Goal: Information Seeking & Learning: Learn about a topic

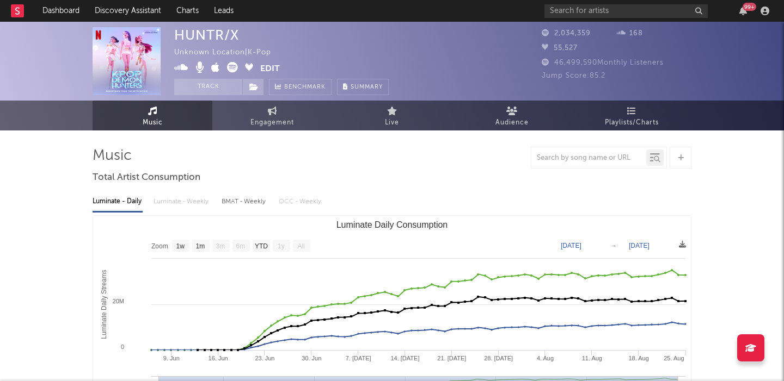
select select "1w"
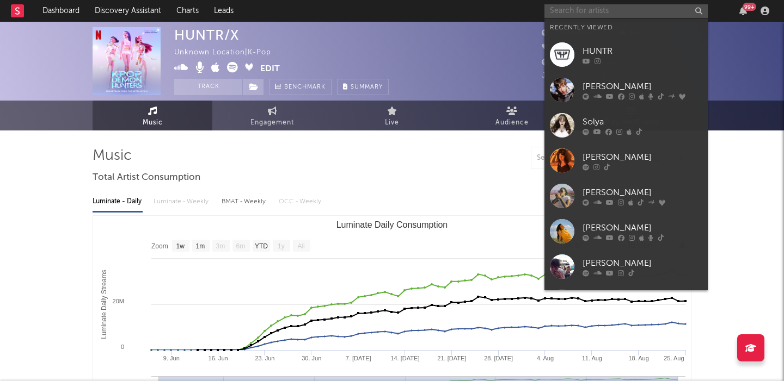
click at [623, 8] on input "text" at bounding box center [625, 11] width 163 height 14
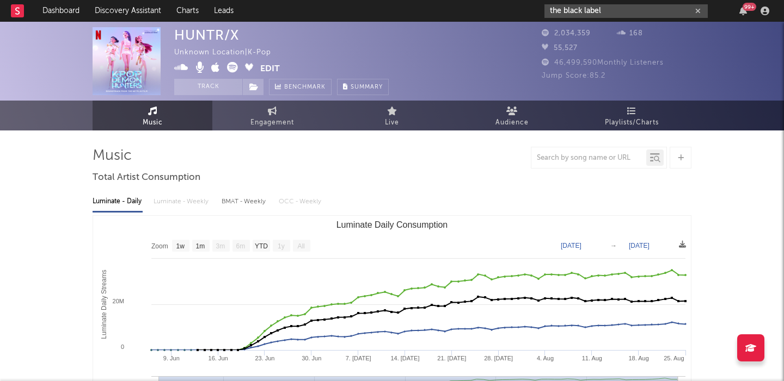
click at [609, 11] on input "the black label" at bounding box center [625, 11] width 163 height 14
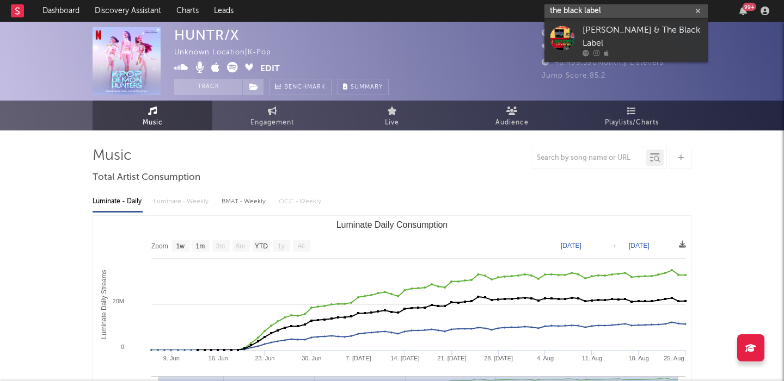
click at [609, 11] on input "the black label" at bounding box center [625, 11] width 163 height 14
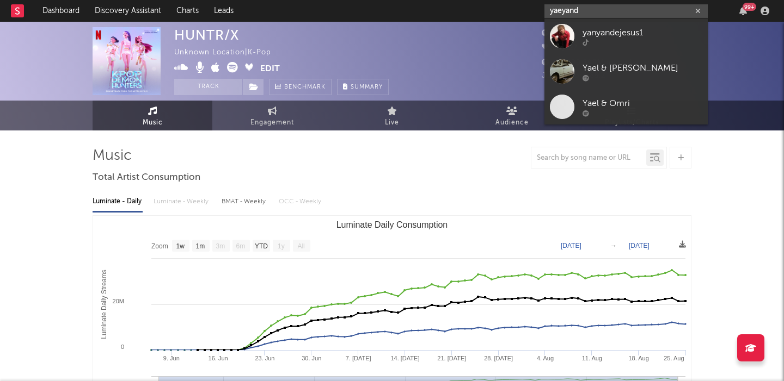
click at [609, 11] on input "yaeyand" at bounding box center [625, 11] width 163 height 14
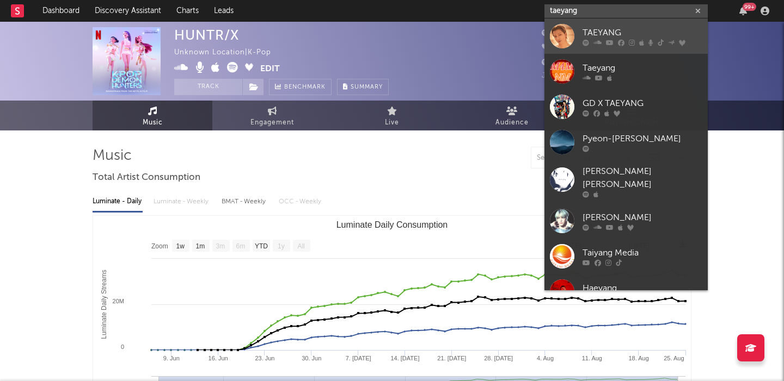
type input "taeyang"
click at [650, 34] on div "TAEYANG" at bounding box center [642, 32] width 120 height 13
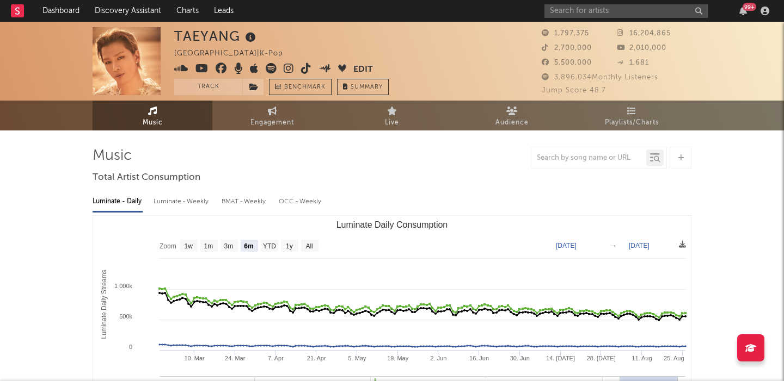
scroll to position [4, 0]
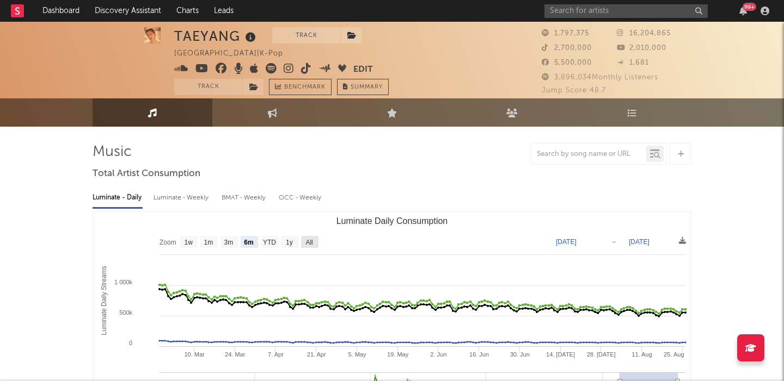
click at [303, 241] on rect "Luminate Daily Consumption" at bounding box center [309, 242] width 17 height 12
select select "All"
type input "[DATE]"
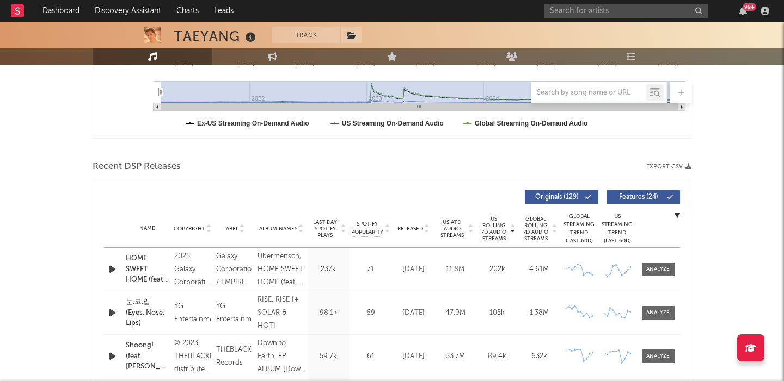
scroll to position [357, 0]
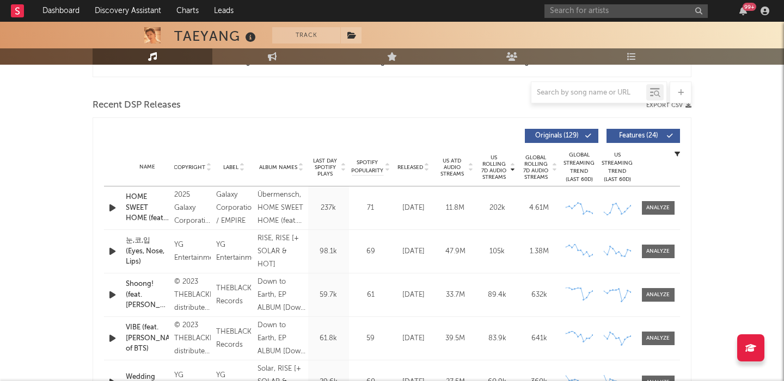
click at [650, 136] on span "Features ( 24 )" at bounding box center [638, 136] width 50 height 7
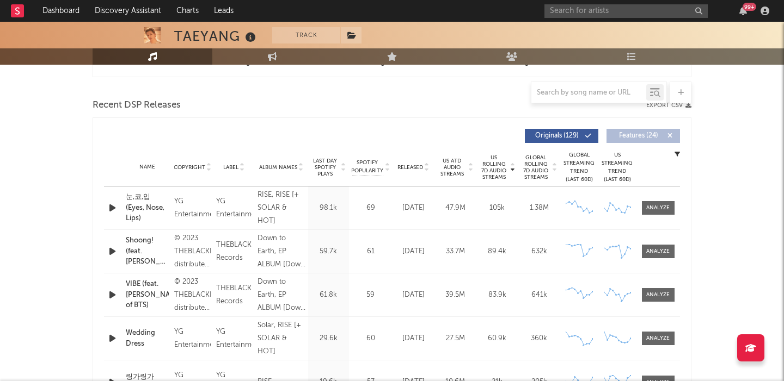
click at [411, 168] on span "Released" at bounding box center [410, 167] width 26 height 7
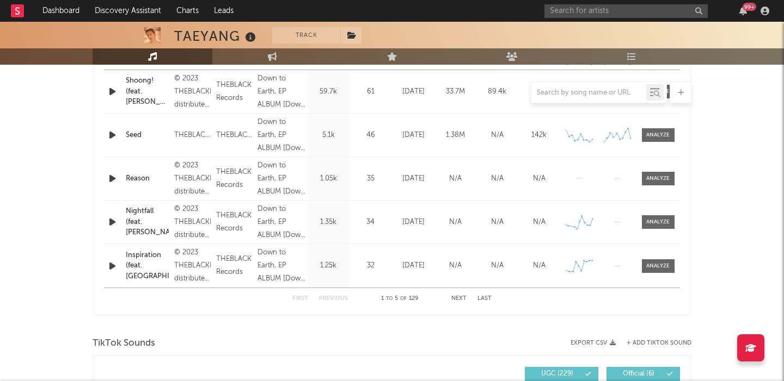
scroll to position [502, 0]
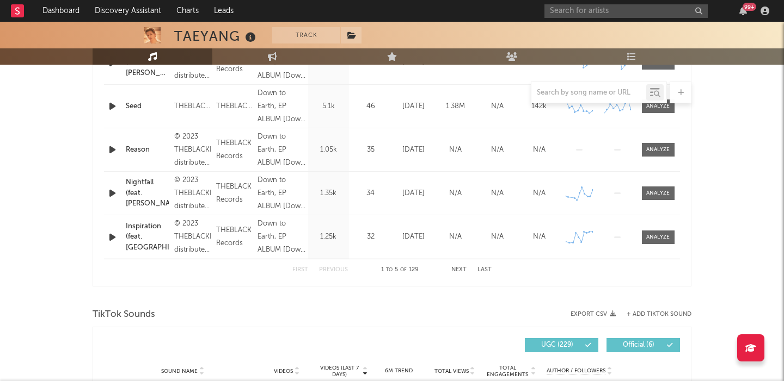
click at [460, 272] on button "Next" at bounding box center [458, 270] width 15 height 6
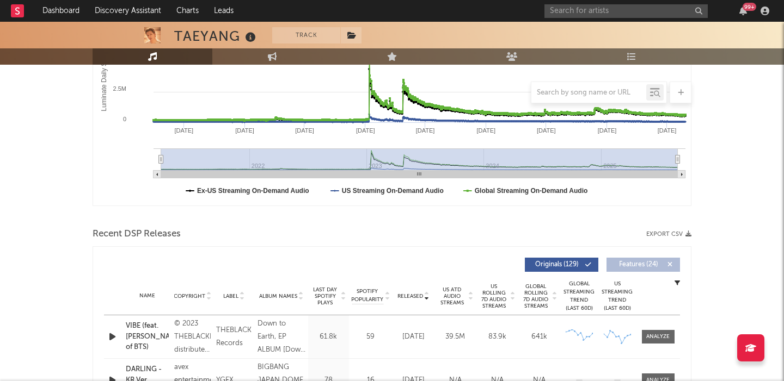
scroll to position [0, 0]
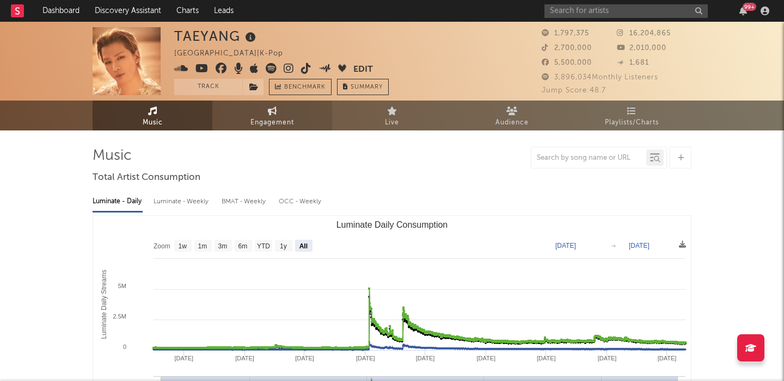
click at [266, 116] on span "Engagement" at bounding box center [272, 122] width 44 height 13
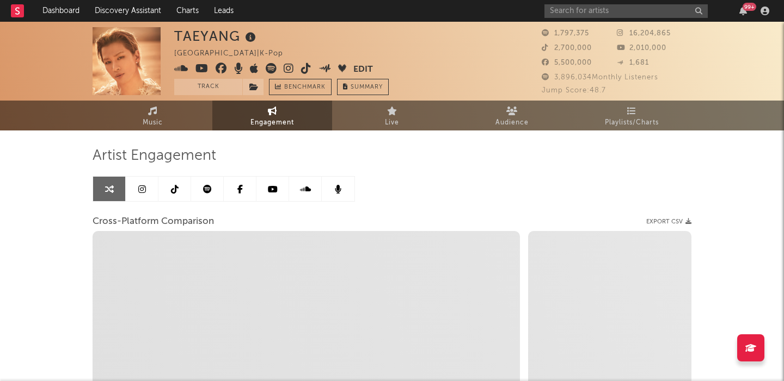
select select "1w"
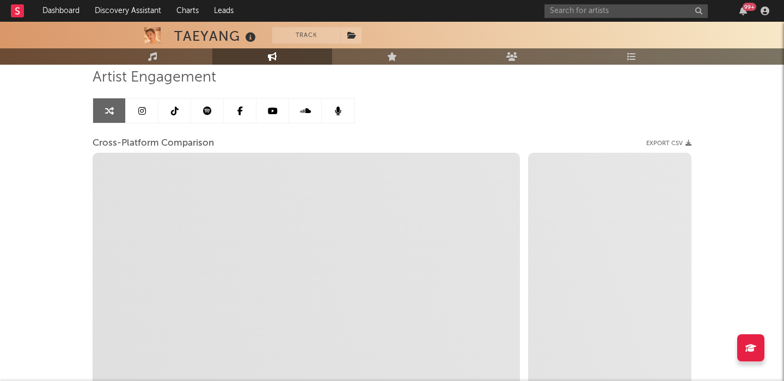
scroll to position [79, 0]
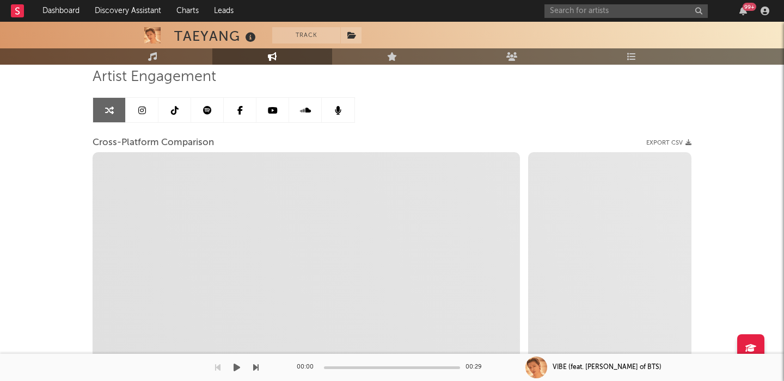
select select "1m"
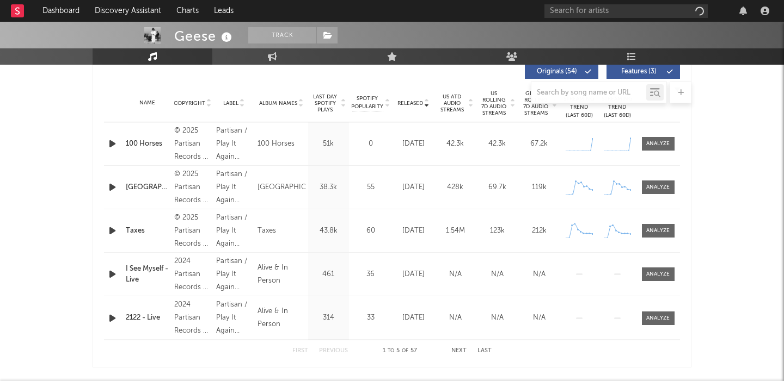
scroll to position [285, 0]
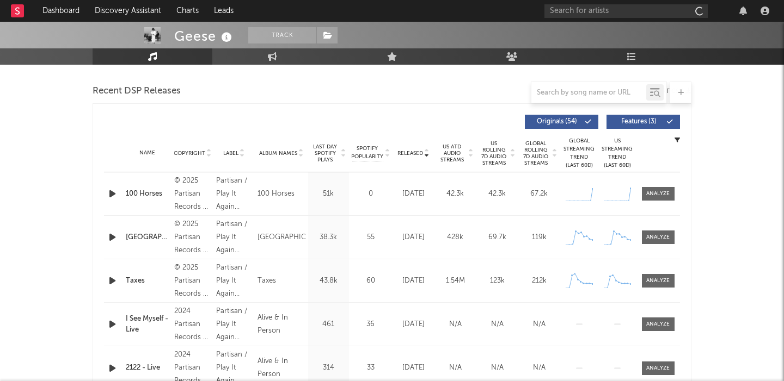
click at [632, 117] on button "Features ( 3 )" at bounding box center [642, 122] width 73 height 14
select select "6m"
click at [655, 188] on span at bounding box center [658, 194] width 33 height 14
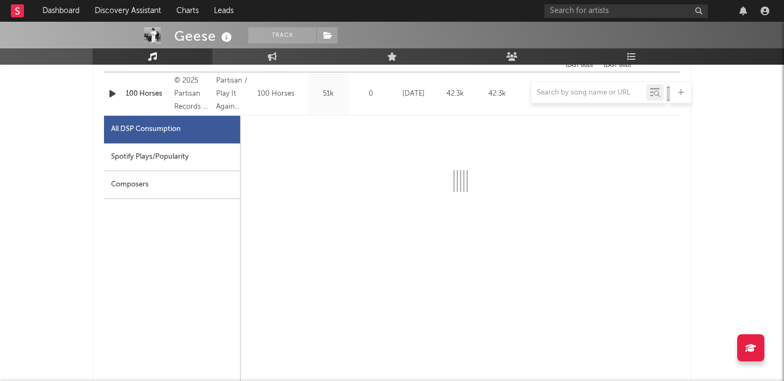
scroll to position [478, 0]
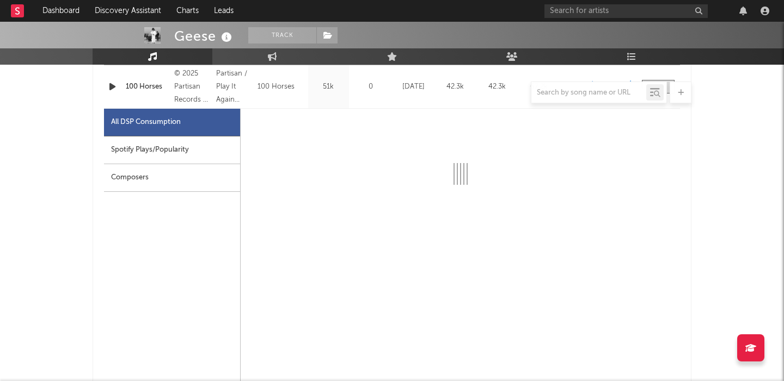
select select "1w"
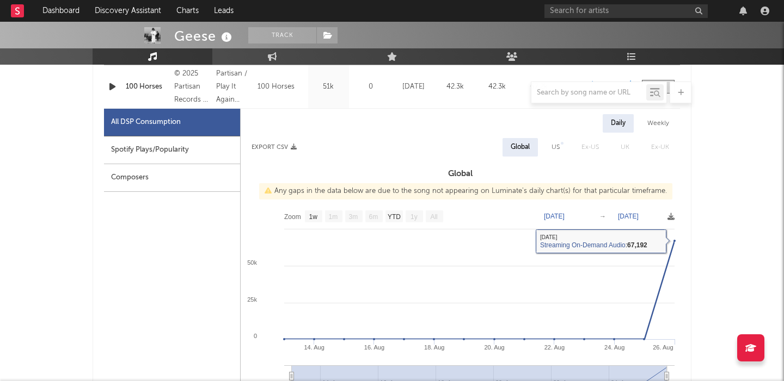
click at [555, 146] on div "US" at bounding box center [555, 147] width 8 height 13
select select "1w"
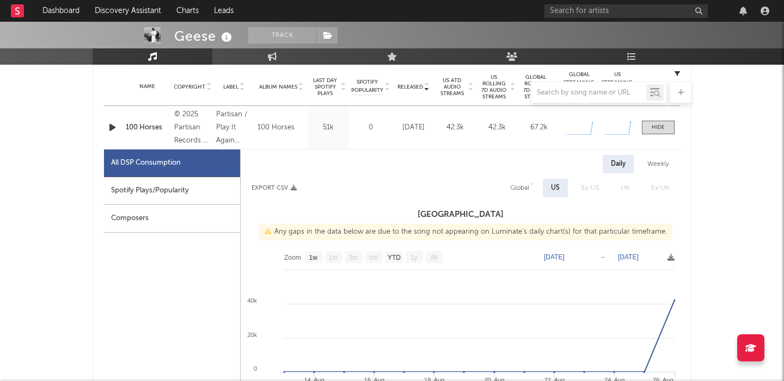
scroll to position [430, 0]
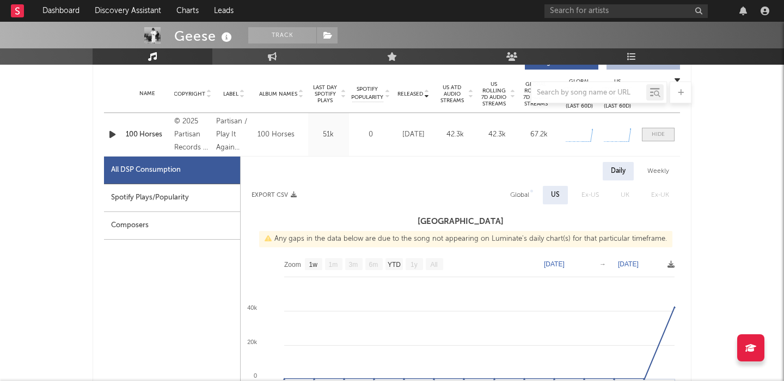
click at [645, 139] on span at bounding box center [658, 135] width 33 height 14
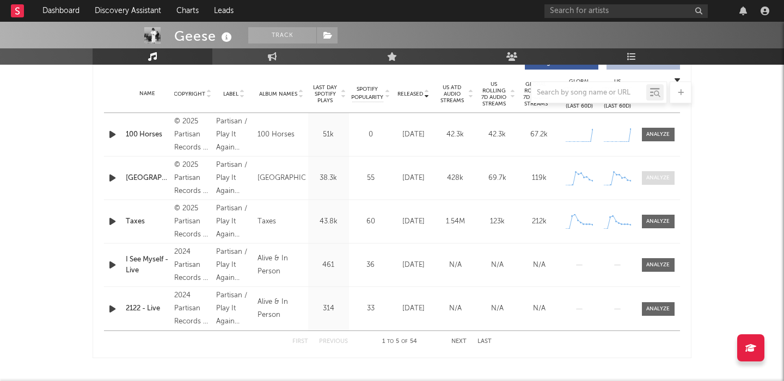
click at [654, 182] on span at bounding box center [658, 178] width 33 height 14
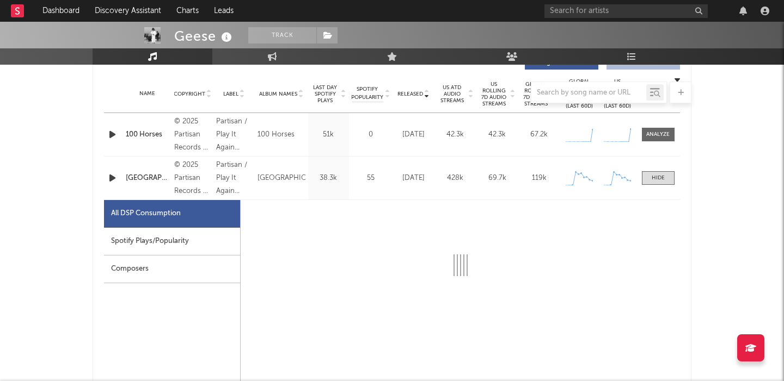
select select "1w"
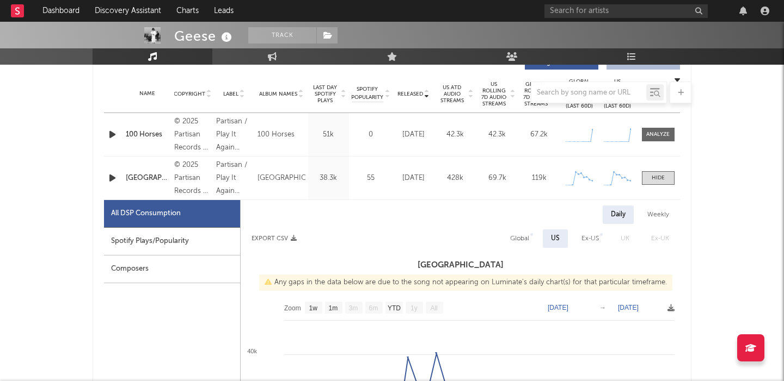
scroll to position [493, 0]
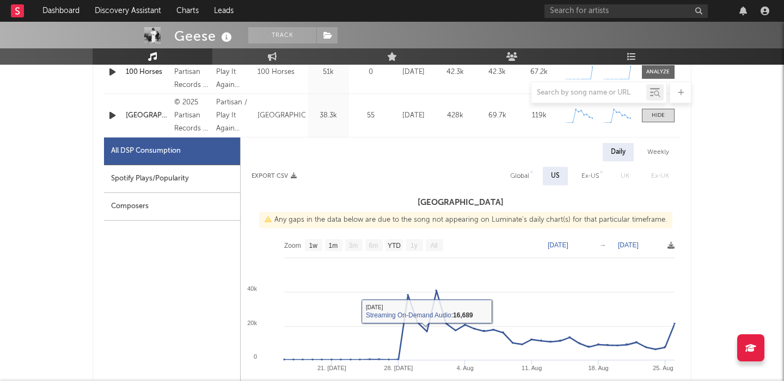
click at [521, 175] on div "Global" at bounding box center [519, 176] width 19 height 13
select select "1w"
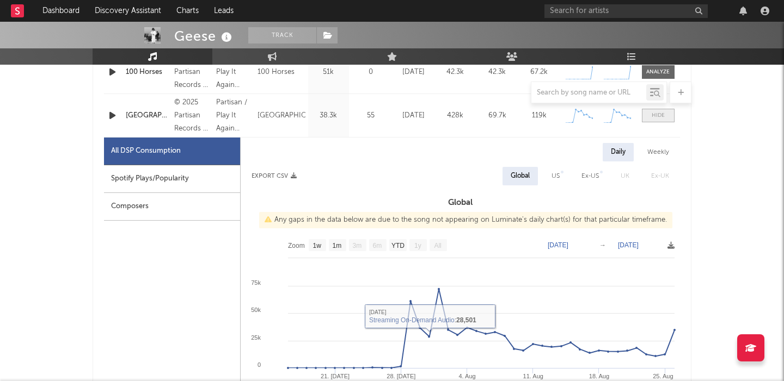
click at [660, 114] on div at bounding box center [657, 116] width 13 height 8
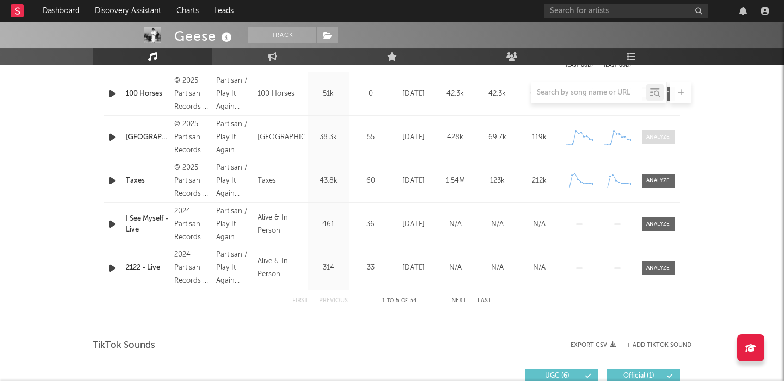
scroll to position [467, 0]
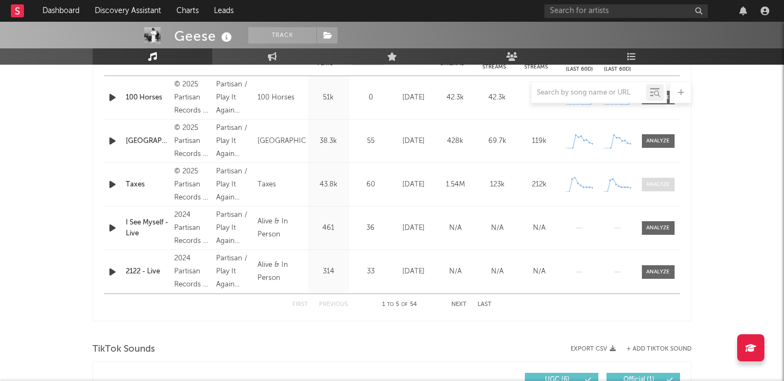
click at [656, 181] on div at bounding box center [657, 185] width 23 height 8
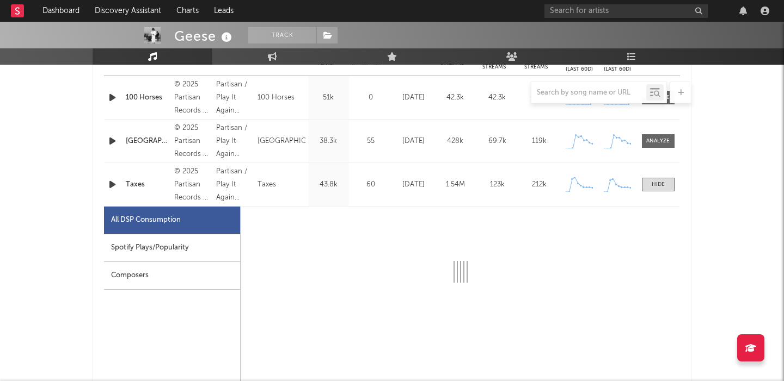
select select "1w"
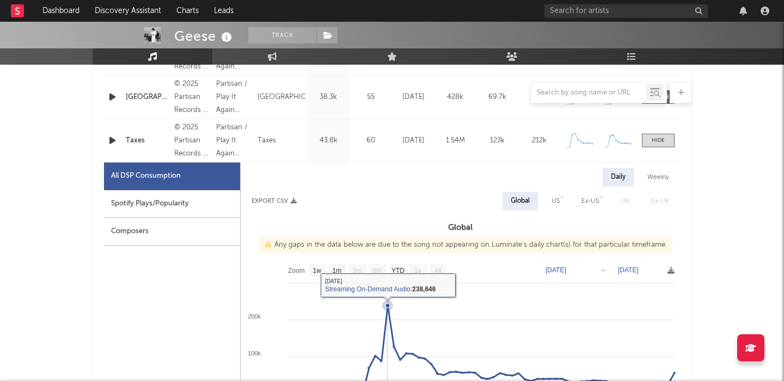
scroll to position [415, 0]
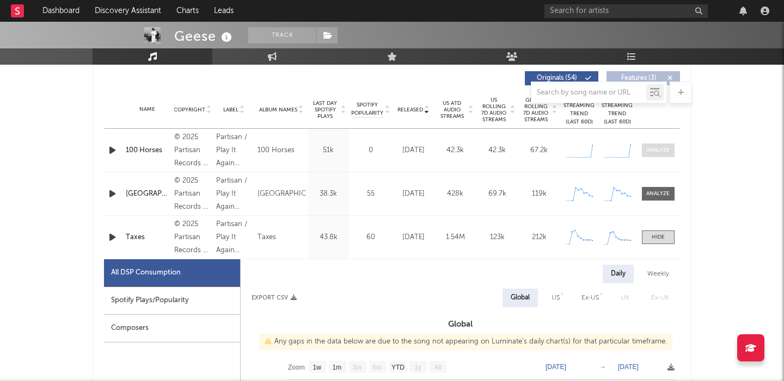
click at [660, 150] on div at bounding box center [657, 150] width 23 height 8
select select "1w"
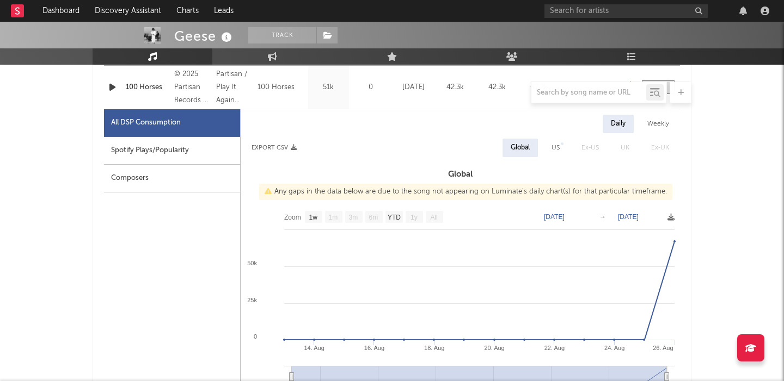
scroll to position [488, 0]
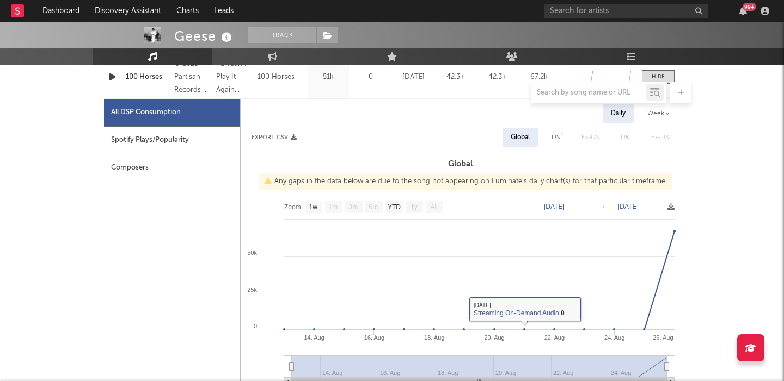
click at [150, 139] on div "Spotify Plays/Popularity" at bounding box center [172, 141] width 136 height 28
select select "1w"
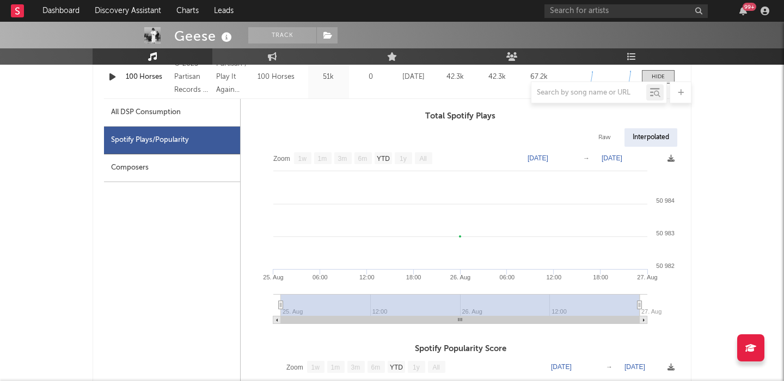
click at [614, 140] on div "Raw" at bounding box center [604, 137] width 29 height 19
select select "1w"
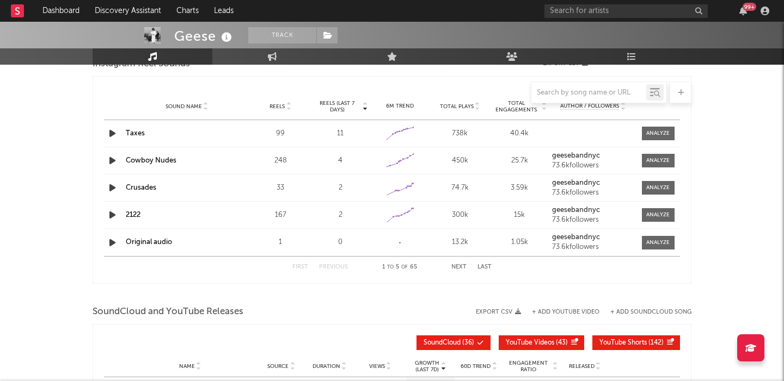
scroll to position [2238, 0]
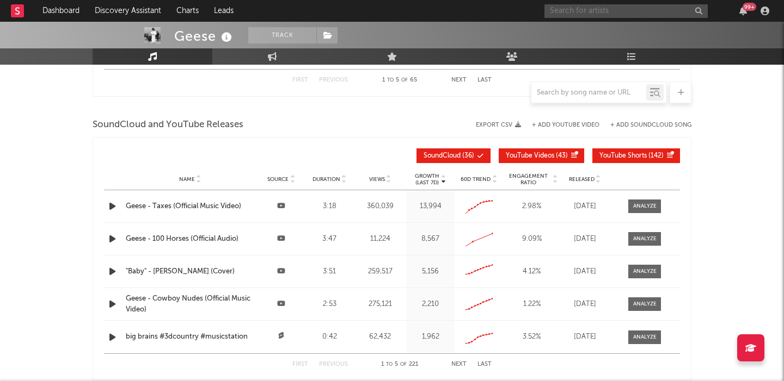
click at [606, 10] on input "text" at bounding box center [625, 11] width 163 height 14
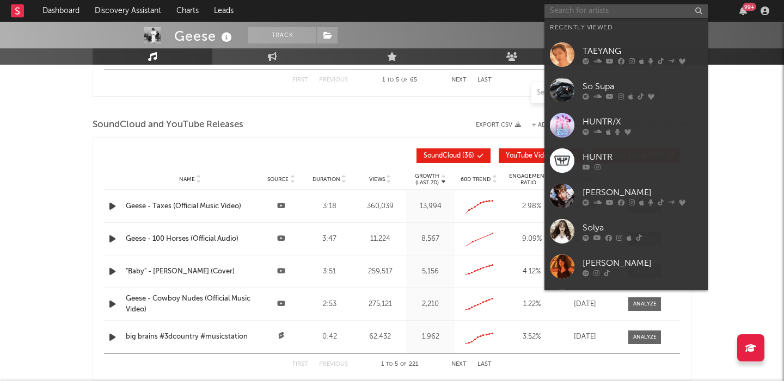
paste input "Kelly Lee Owens"
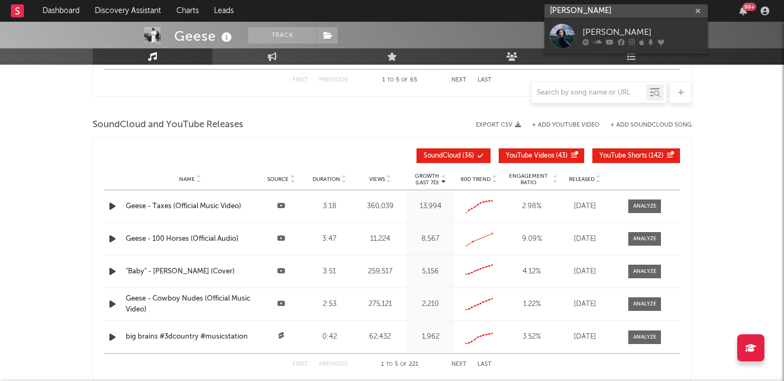
type input "Kelly Lee Owens"
click at [624, 36] on div "Kelly Lee Owens" at bounding box center [642, 32] width 120 height 13
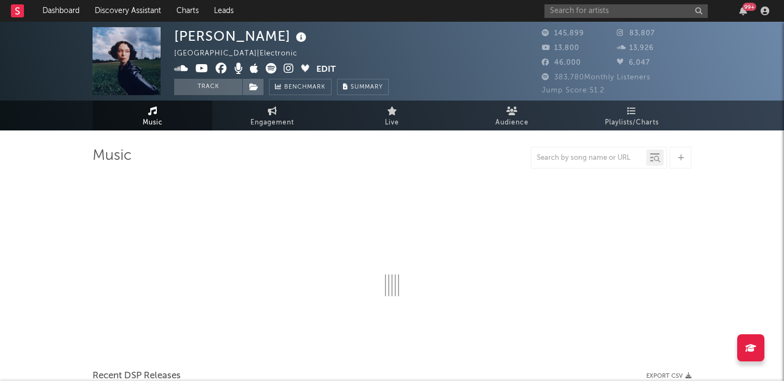
select select "6m"
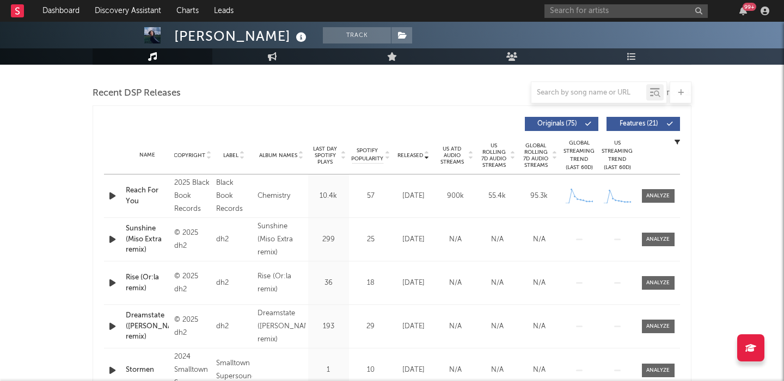
scroll to position [366, 0]
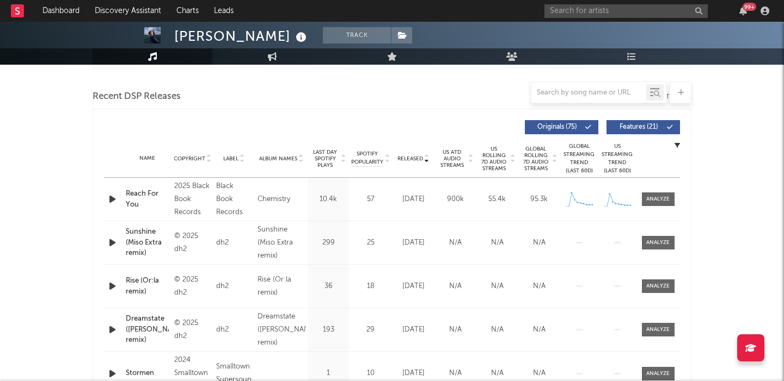
click at [642, 124] on span "Features ( 21 )" at bounding box center [638, 127] width 50 height 7
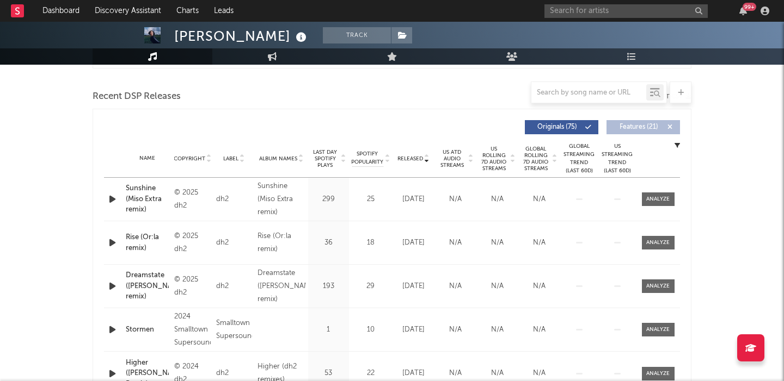
click at [506, 161] on span "US Rolling 7D Audio Streams" at bounding box center [494, 159] width 30 height 26
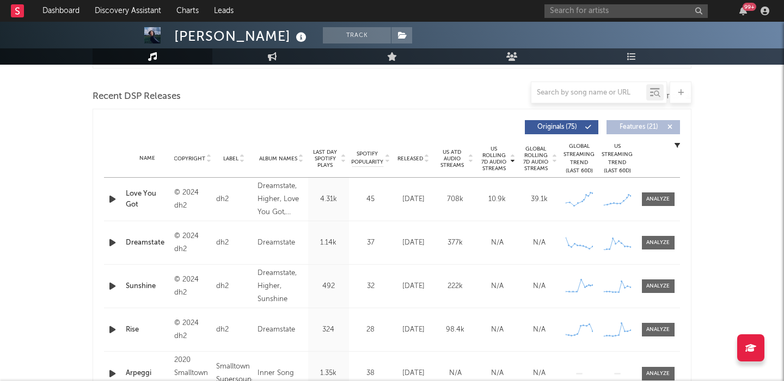
click at [112, 198] on icon "button" at bounding box center [112, 200] width 11 height 14
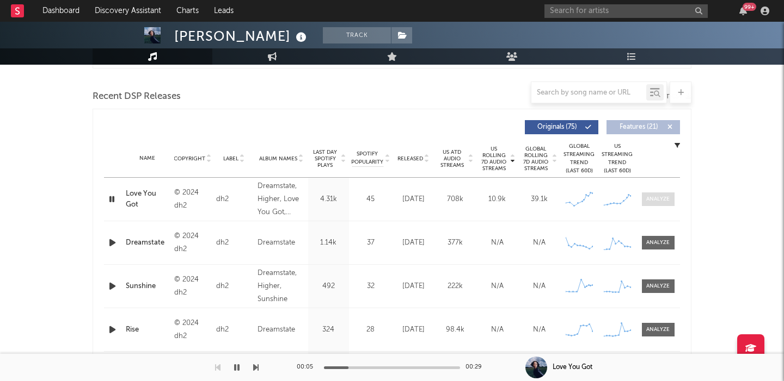
click at [650, 203] on div at bounding box center [657, 199] width 23 height 8
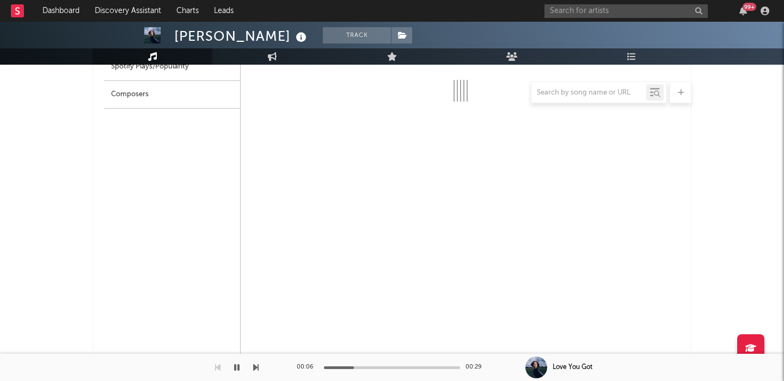
scroll to position [562, 0]
select select "6m"
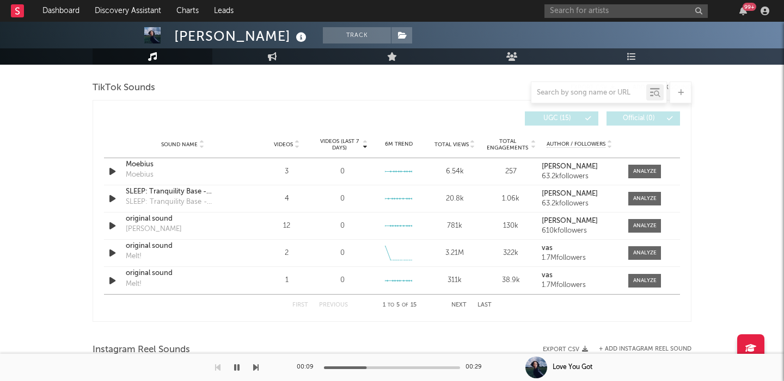
scroll to position [1213, 0]
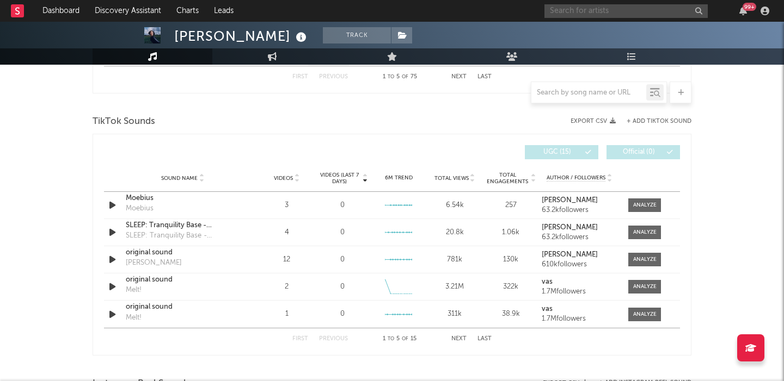
click at [596, 12] on input "text" at bounding box center [625, 11] width 163 height 14
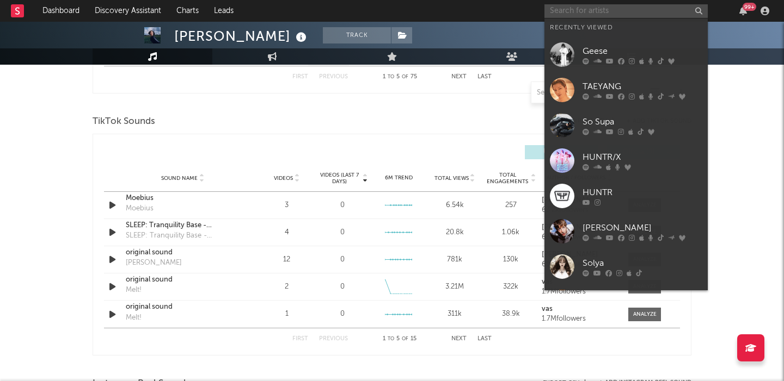
paste input "LAJA"
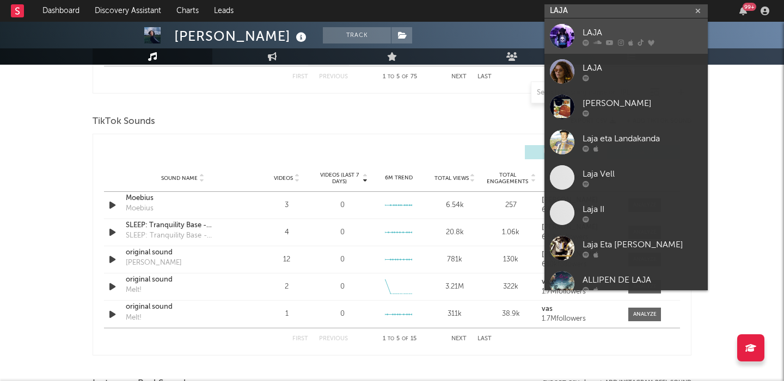
type input "LAJA"
click at [622, 33] on div "LAJA" at bounding box center [642, 32] width 120 height 13
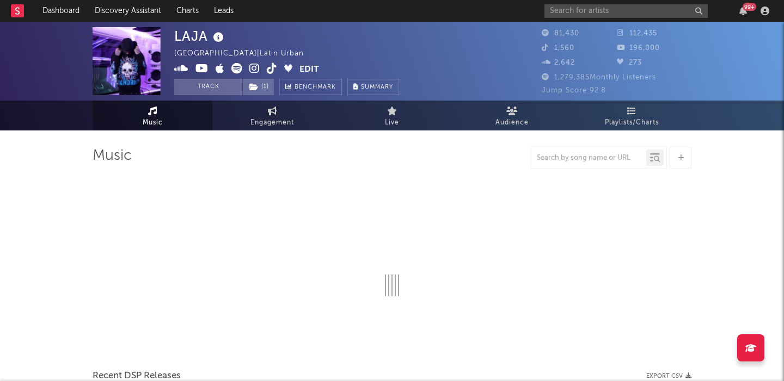
select select "6m"
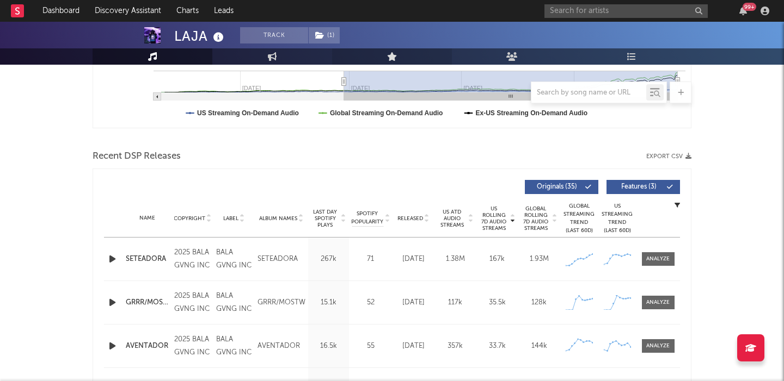
scroll to position [336, 0]
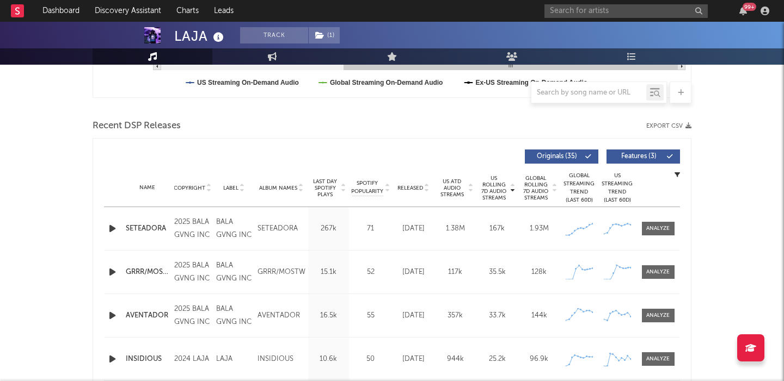
click at [658, 158] on span "Features ( 3 )" at bounding box center [638, 156] width 50 height 7
click at [660, 219] on div "Name SETEADORA Copyright 2025 BALA GVNG INC Label BALA GVNG INC Album Names SET…" at bounding box center [392, 228] width 576 height 43
click at [660, 227] on div at bounding box center [657, 229] width 23 height 8
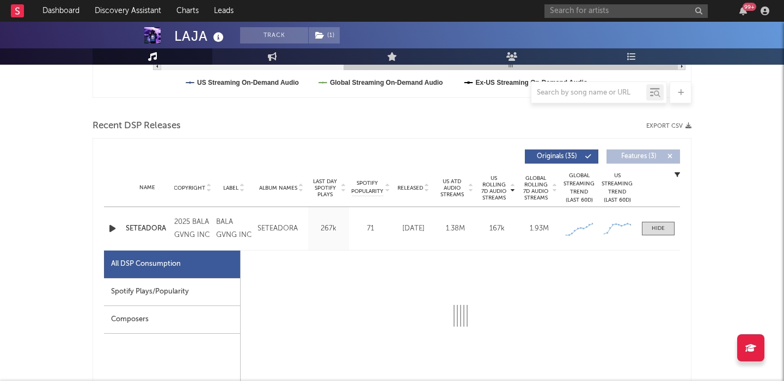
click at [533, 186] on span "Global Rolling 7D Audio Streams" at bounding box center [536, 188] width 30 height 26
select select "1w"
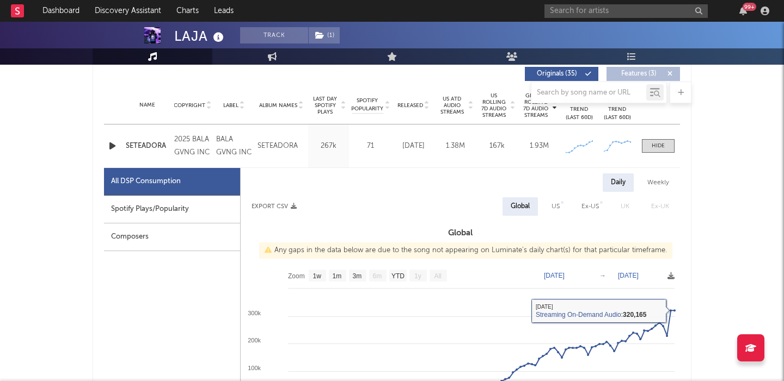
scroll to position [0, 0]
